Goal: Information Seeking & Learning: Find specific page/section

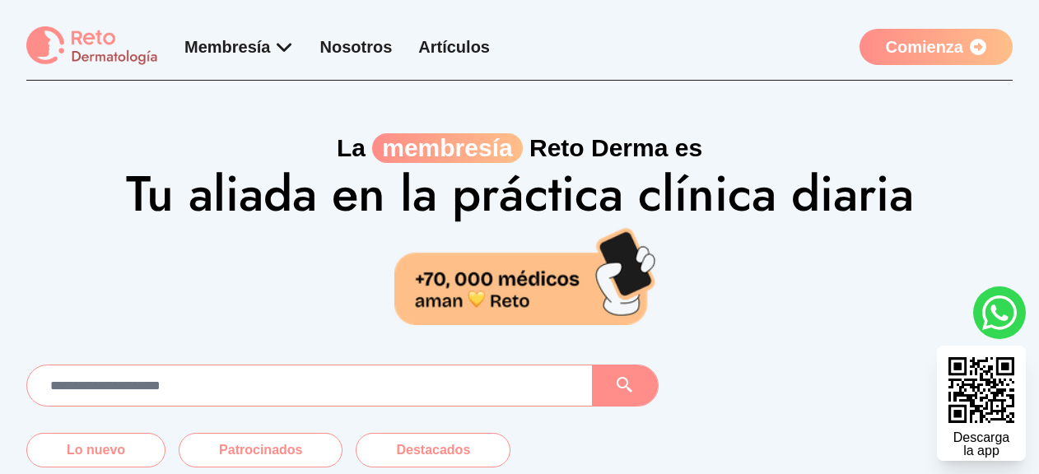
click at [345, 46] on link "Nosotros" at bounding box center [356, 47] width 72 height 18
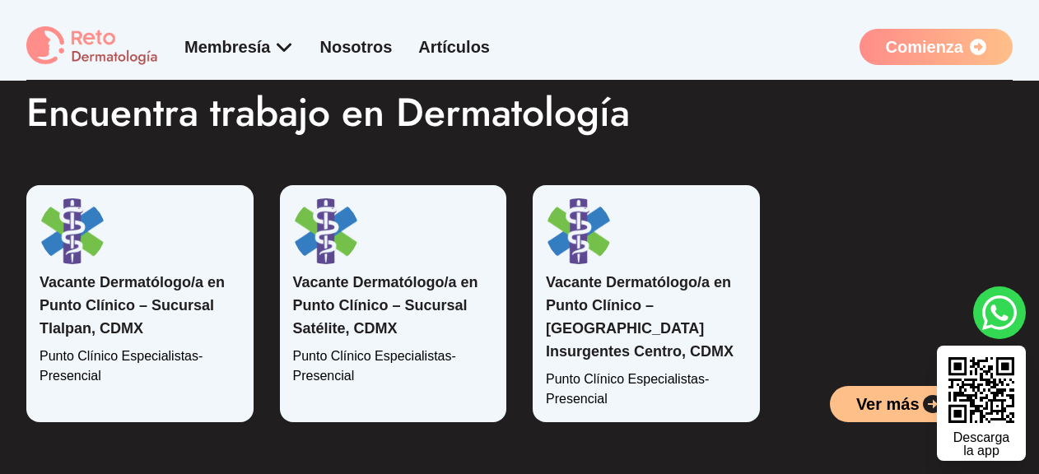
scroll to position [3327, 0]
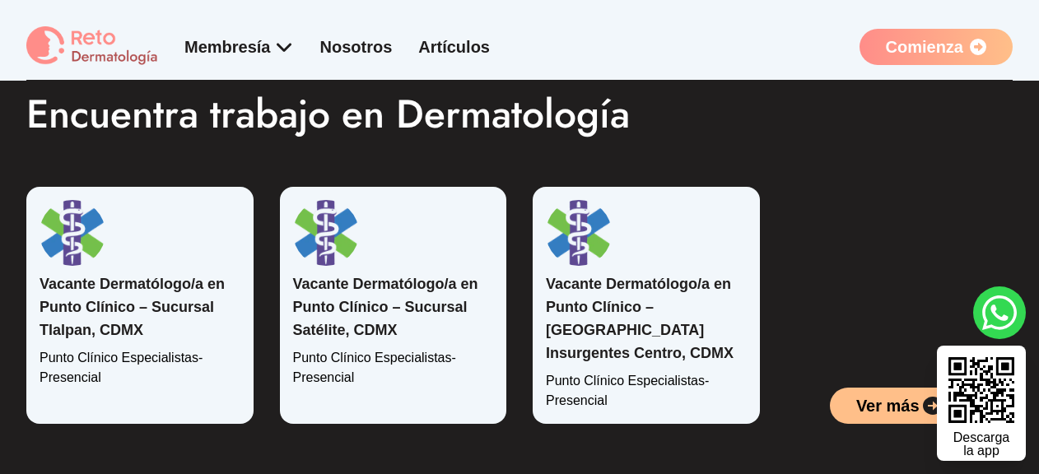
click at [54, 276] on link "Vacante Dermatólogo/a en Punto Clínico – Sucursal Tlalpan, CDMX" at bounding box center [132, 307] width 185 height 63
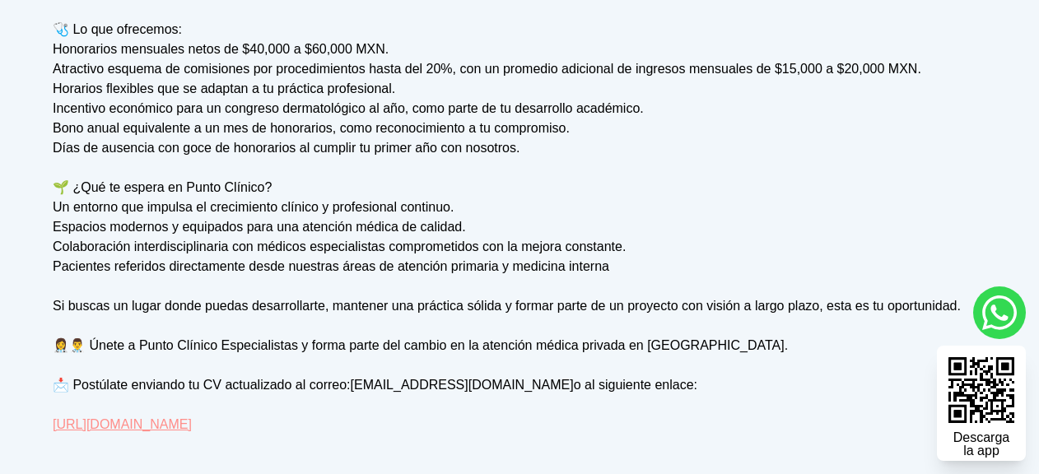
scroll to position [588, 0]
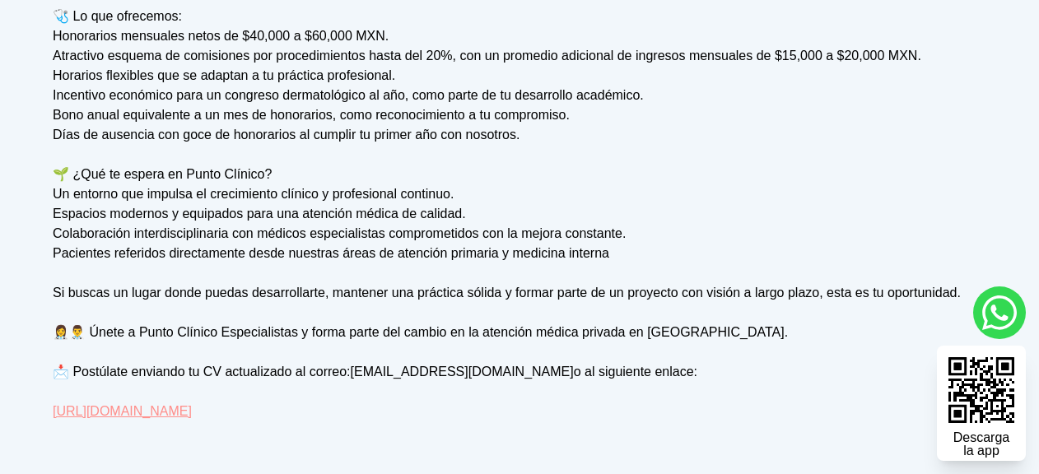
click at [192, 414] on link "[URL][DOMAIN_NAME]" at bounding box center [122, 411] width 139 height 14
